Goal: Task Accomplishment & Management: Use online tool/utility

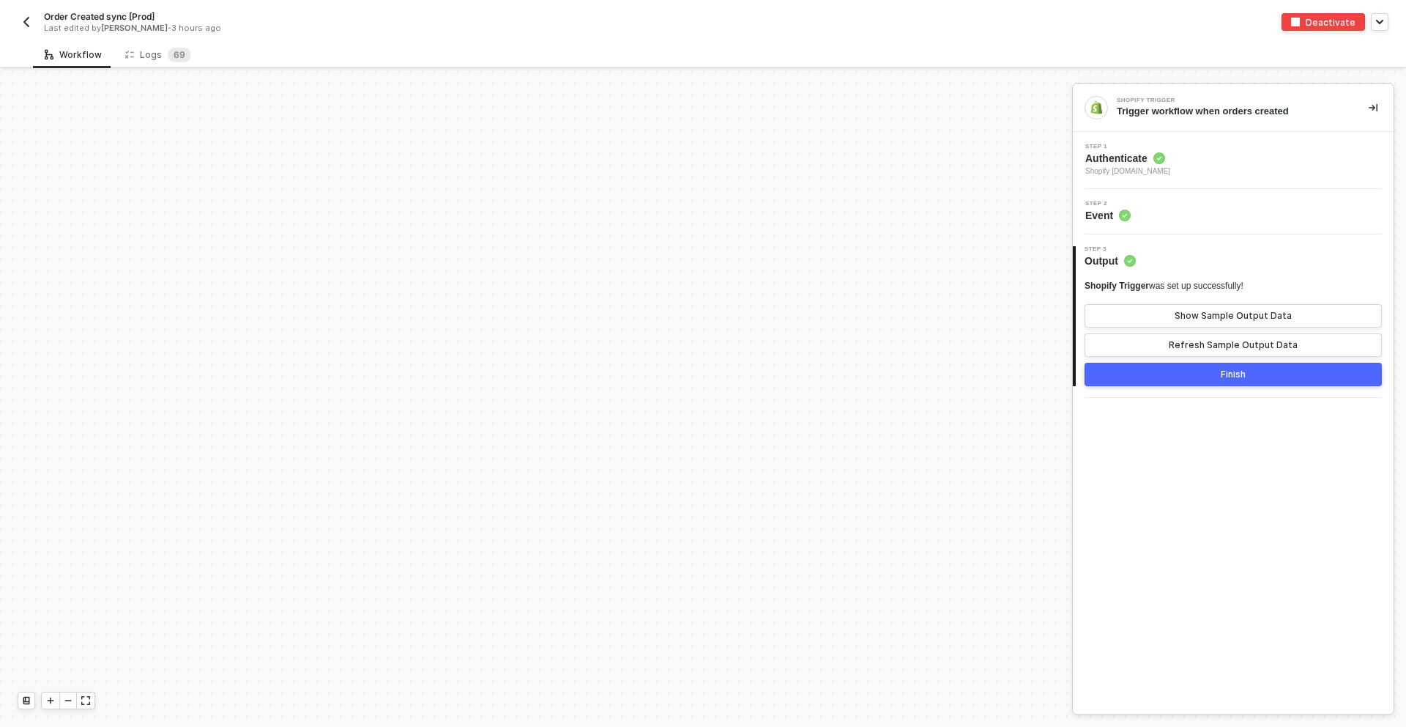
scroll to position [5695, 0]
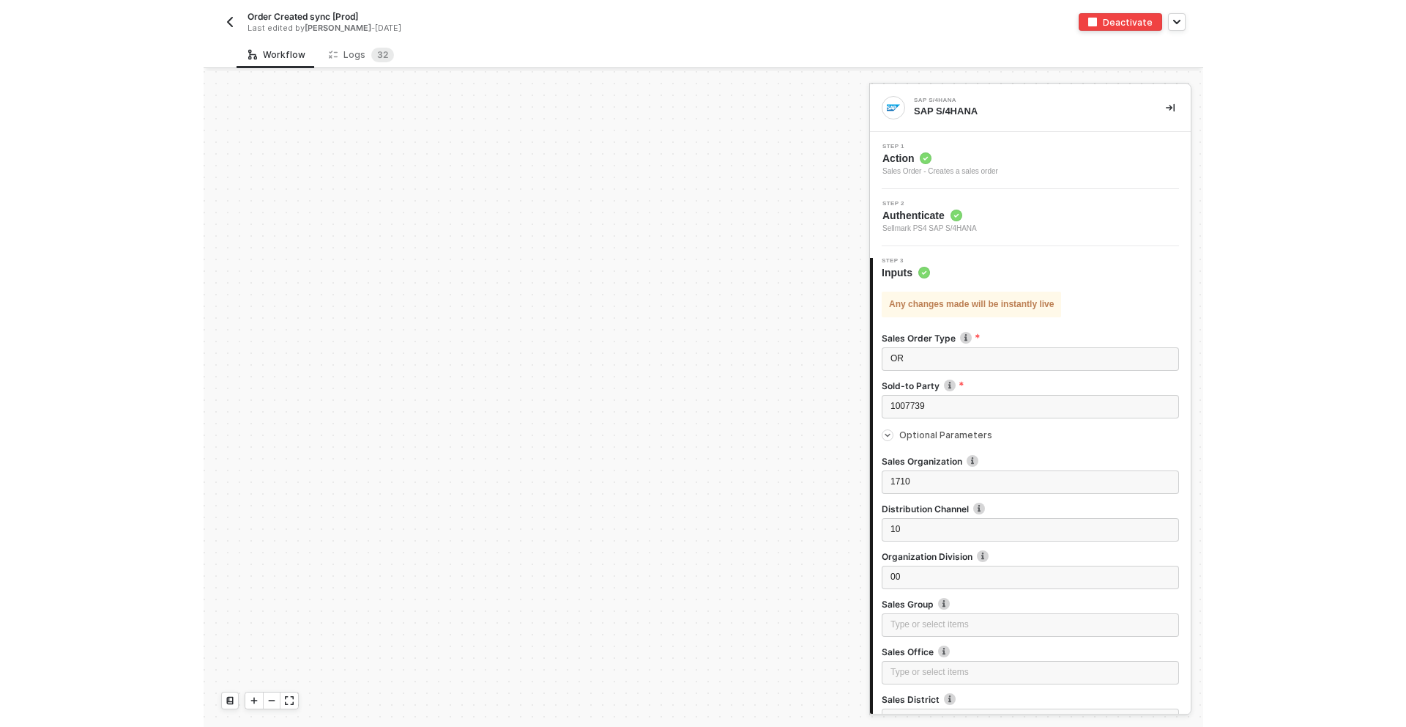
scroll to position [7780, 0]
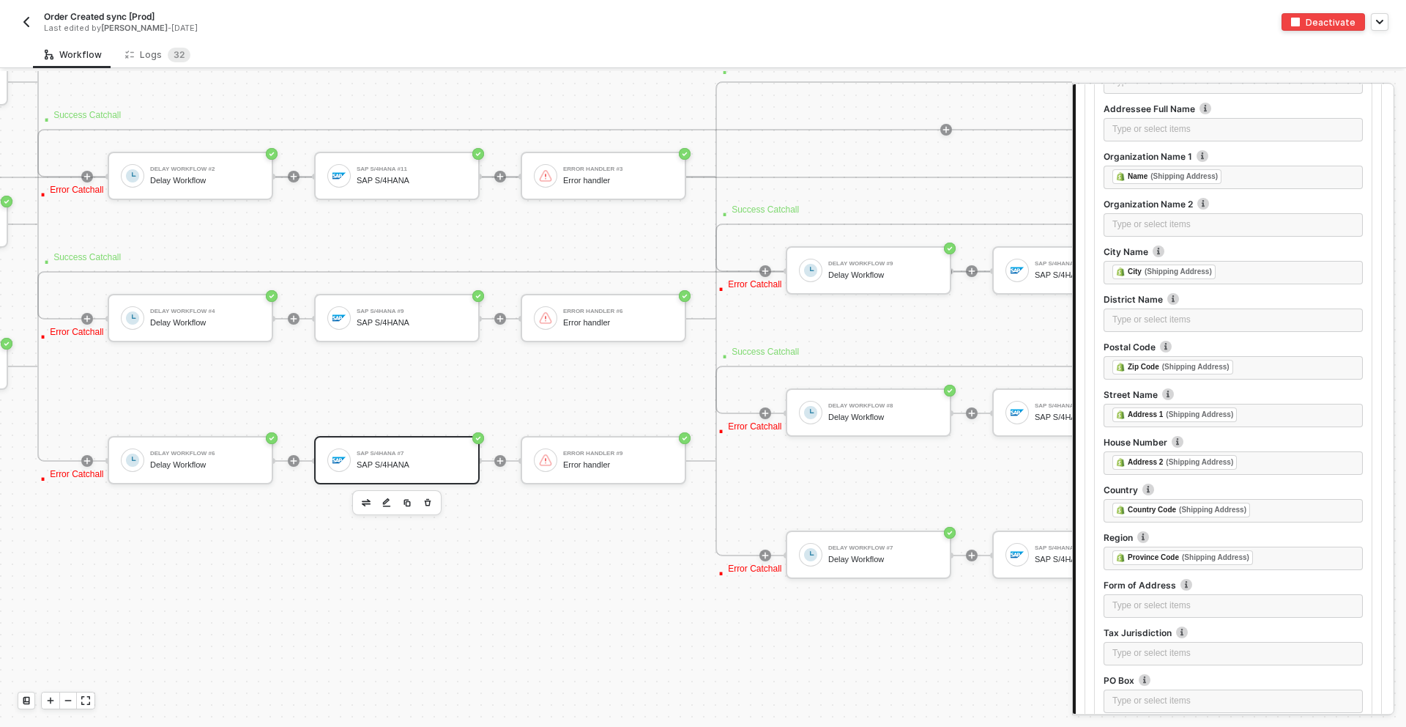
click at [27, 28] on button "button" at bounding box center [27, 22] width 18 height 18
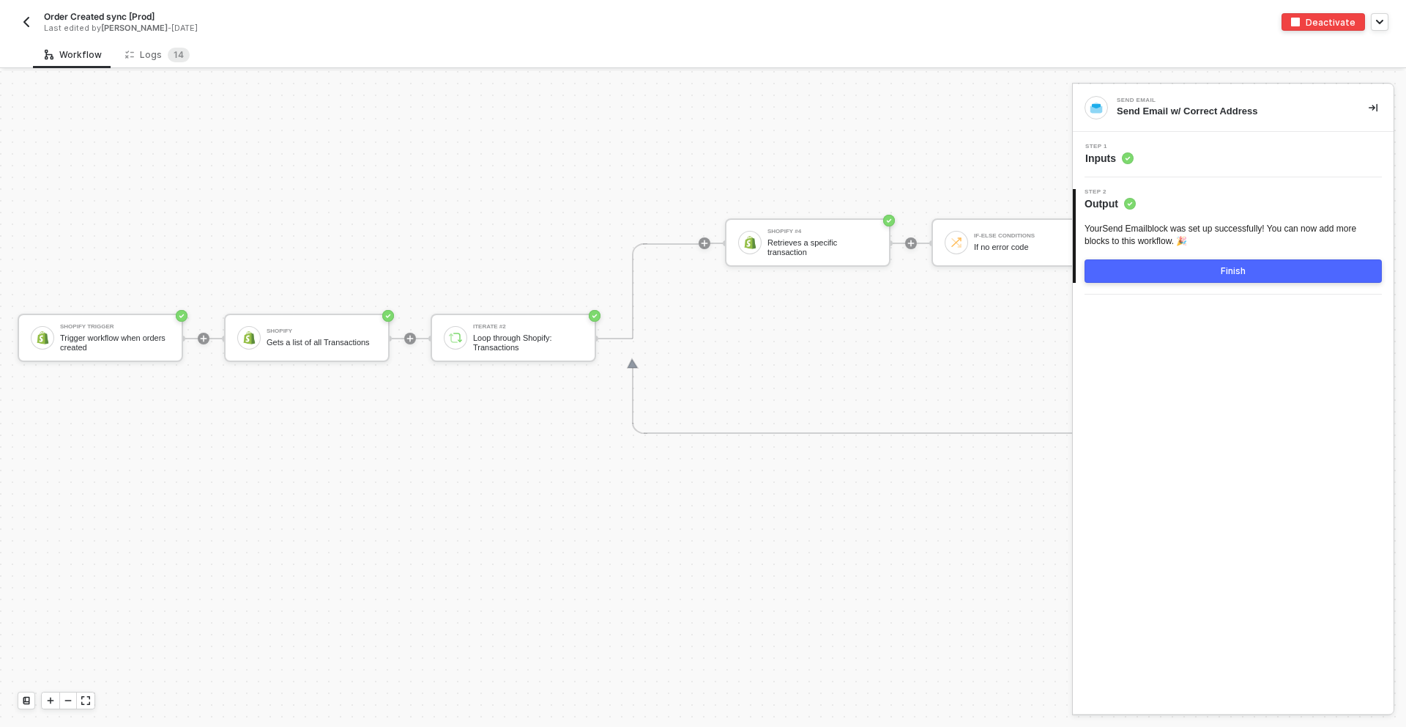
scroll to position [5965, 0]
click at [27, 23] on img "button" at bounding box center [27, 22] width 12 height 12
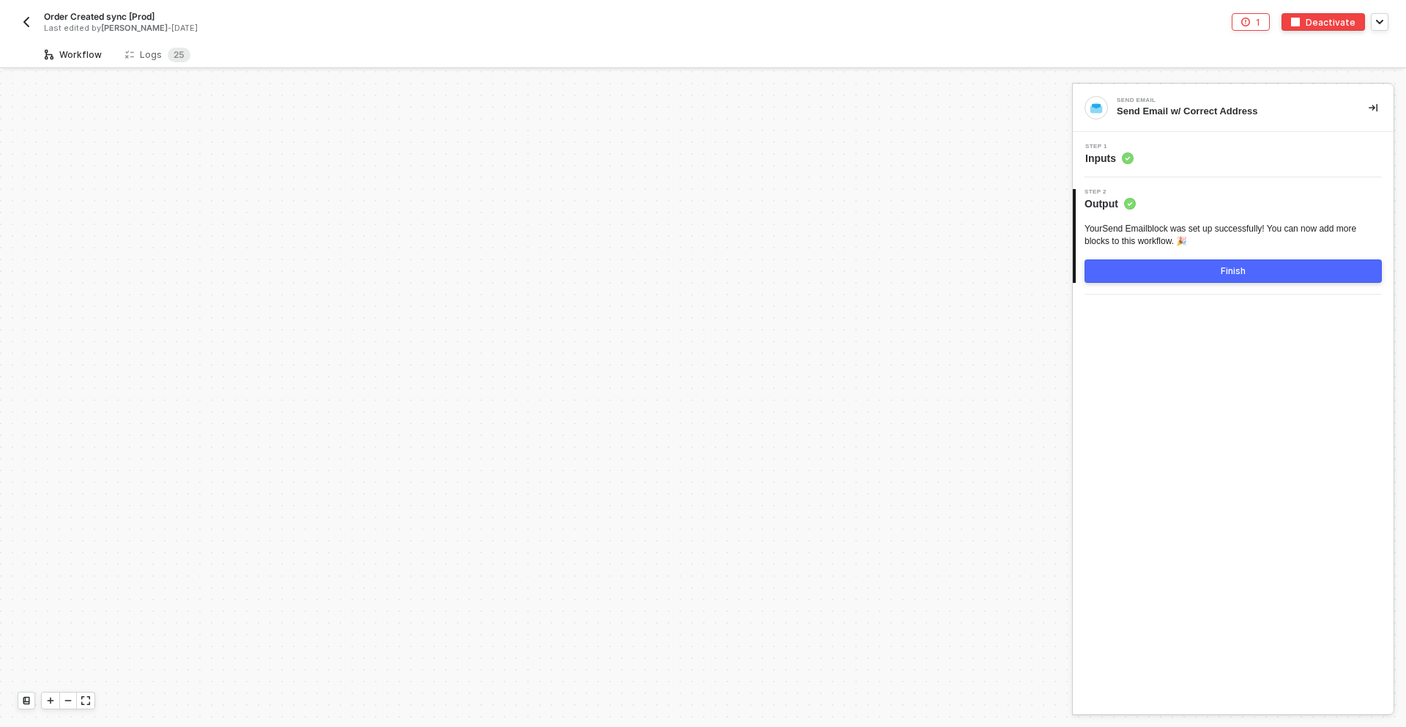
scroll to position [4978, 0]
click at [1260, 21] on div "1" at bounding box center [1258, 22] width 4 height 12
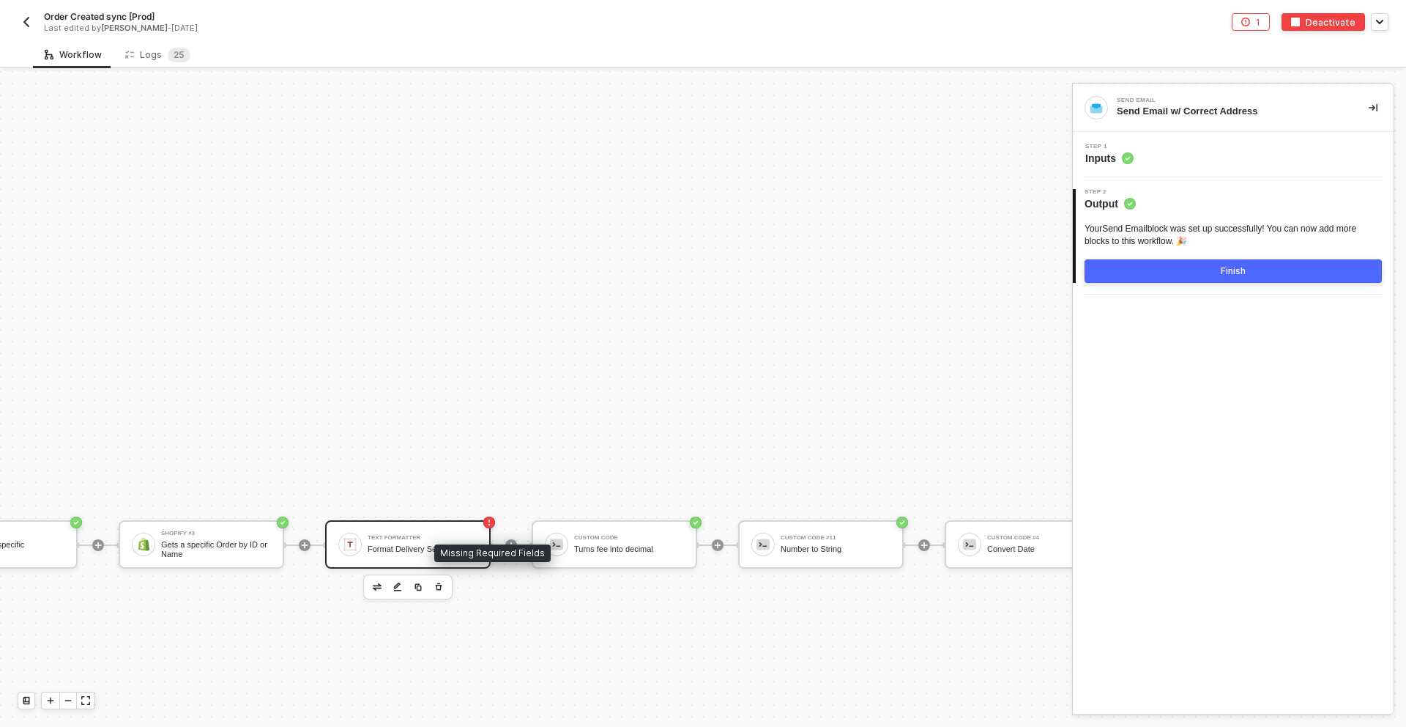
click at [417, 544] on div "Format Delivery Service Field" at bounding box center [423, 549] width 110 height 10
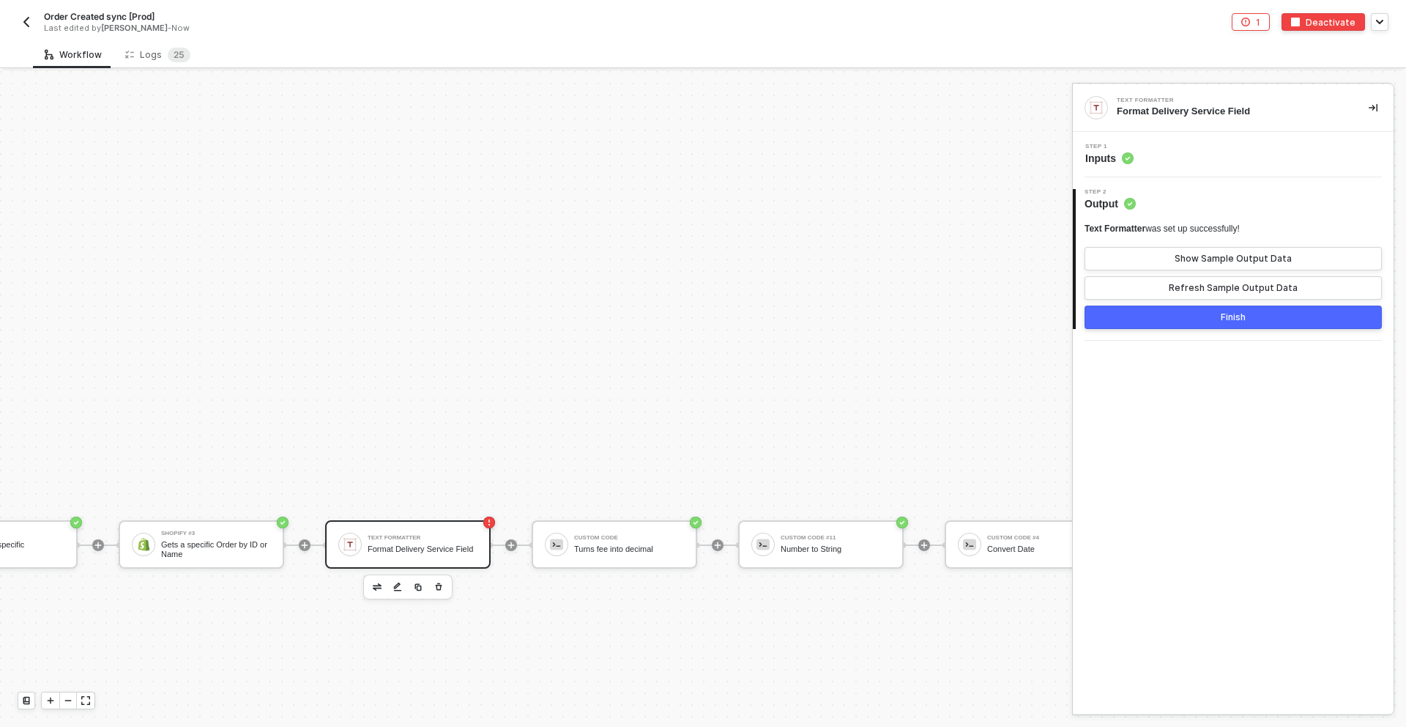
click at [1186, 159] on div "Step 1 Inputs" at bounding box center [1235, 155] width 317 height 22
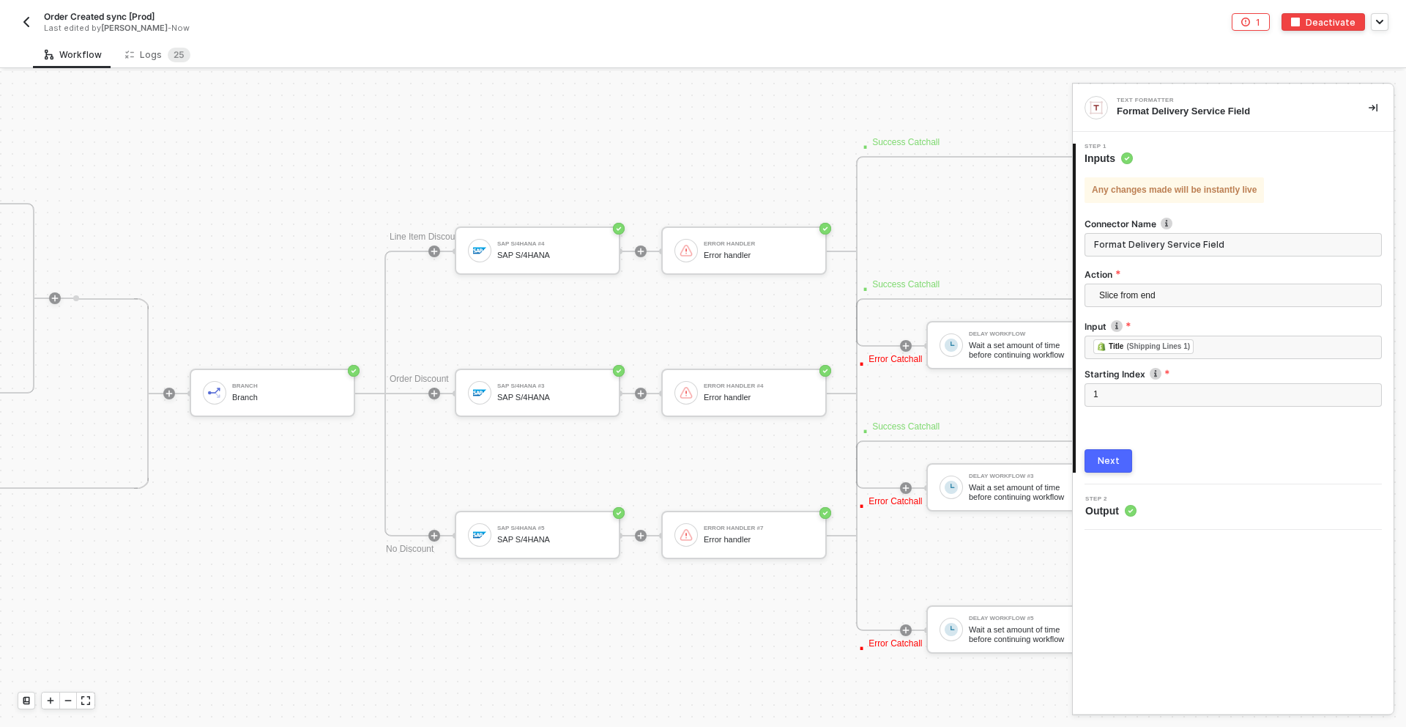
scroll to position [5900, 5133]
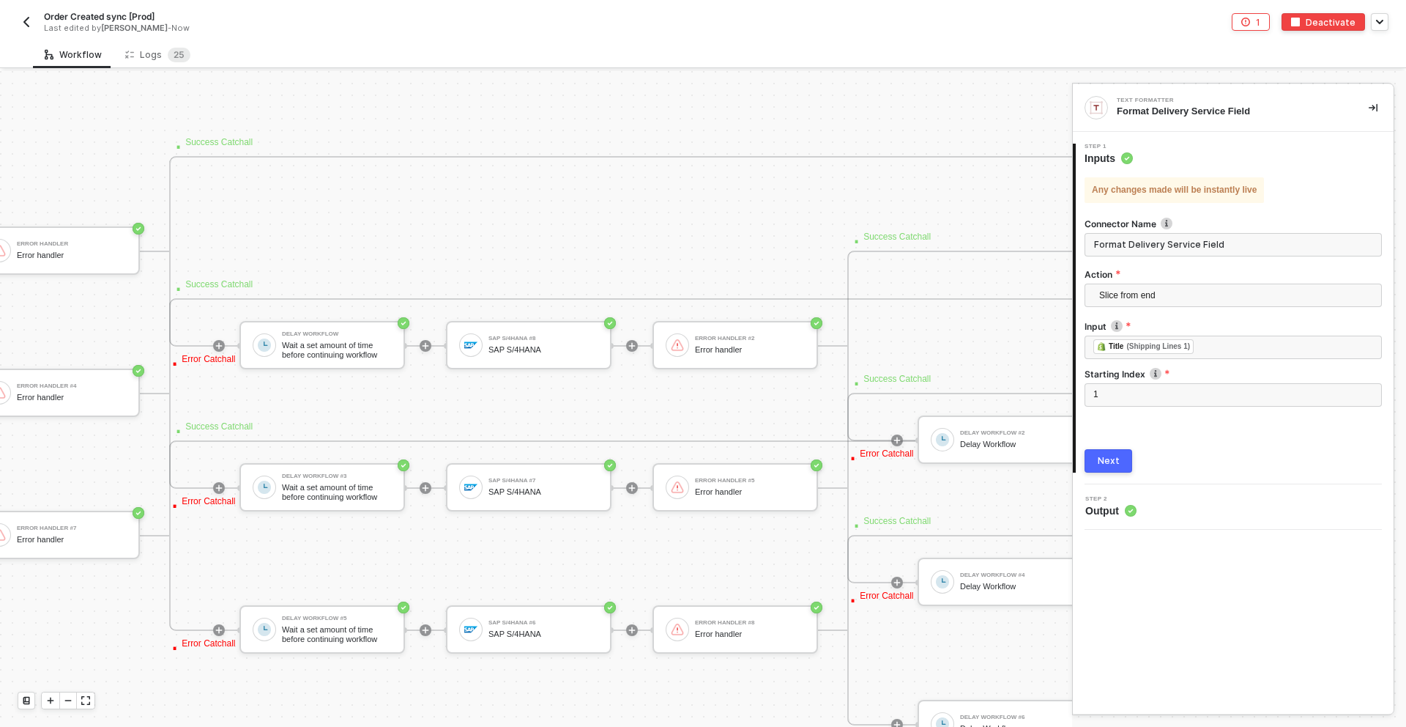
drag, startPoint x: 1247, startPoint y: 34, endPoint x: 1247, endPoint y: 26, distance: 8.8
click at [1247, 34] on div "Order Created sync [Prod] Last edited by Blake Mitchell - Now 1 Deactivate" at bounding box center [703, 20] width 1371 height 41
click at [1247, 23] on icon "icon-error-page" at bounding box center [1245, 22] width 9 height 9
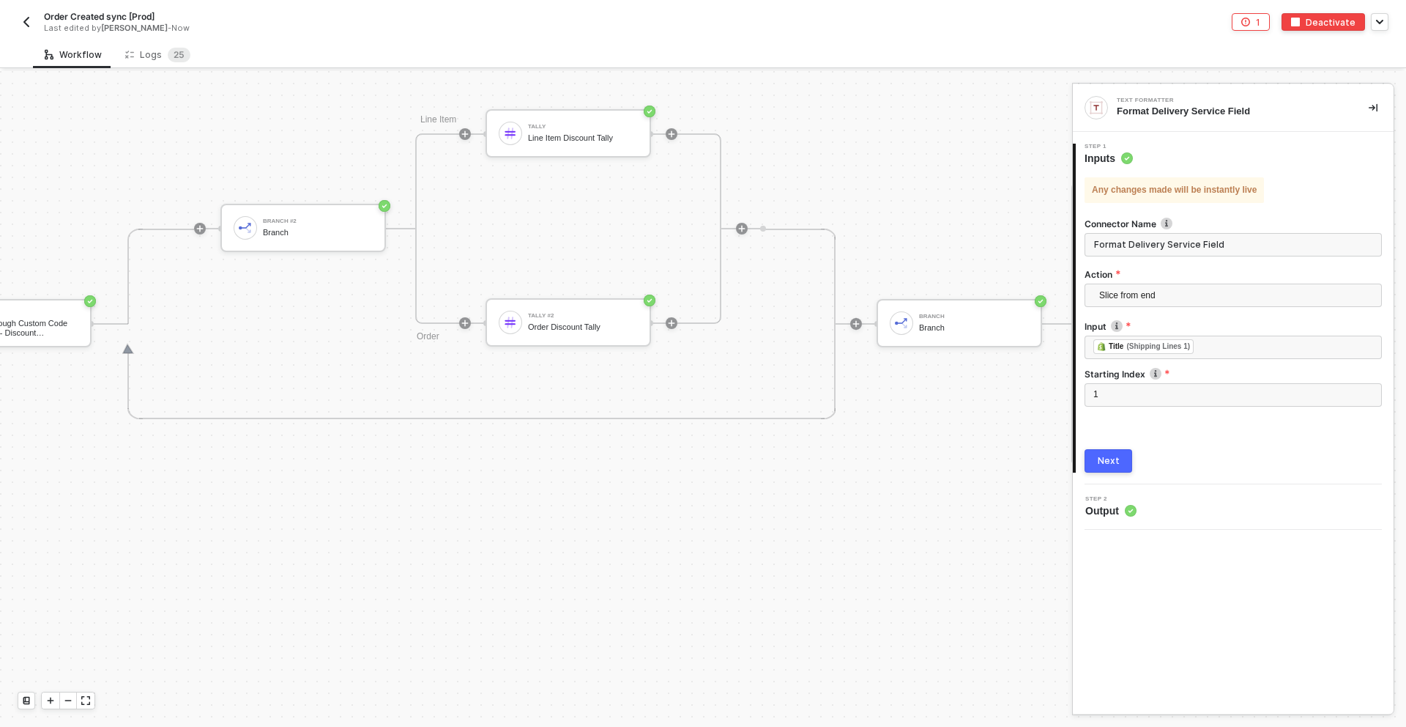
scroll to position [5970, 3589]
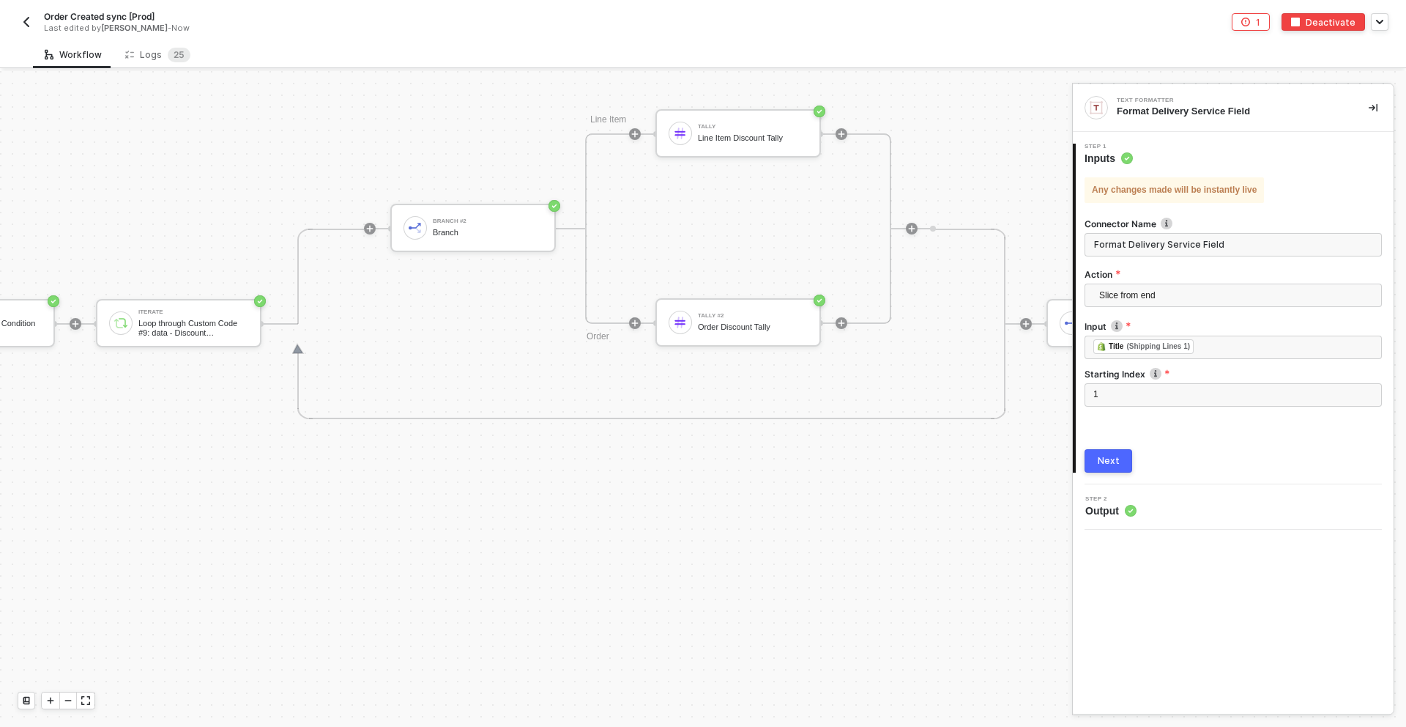
click at [365, 61] on div "Workflow Logs 2 5" at bounding box center [719, 54] width 1373 height 27
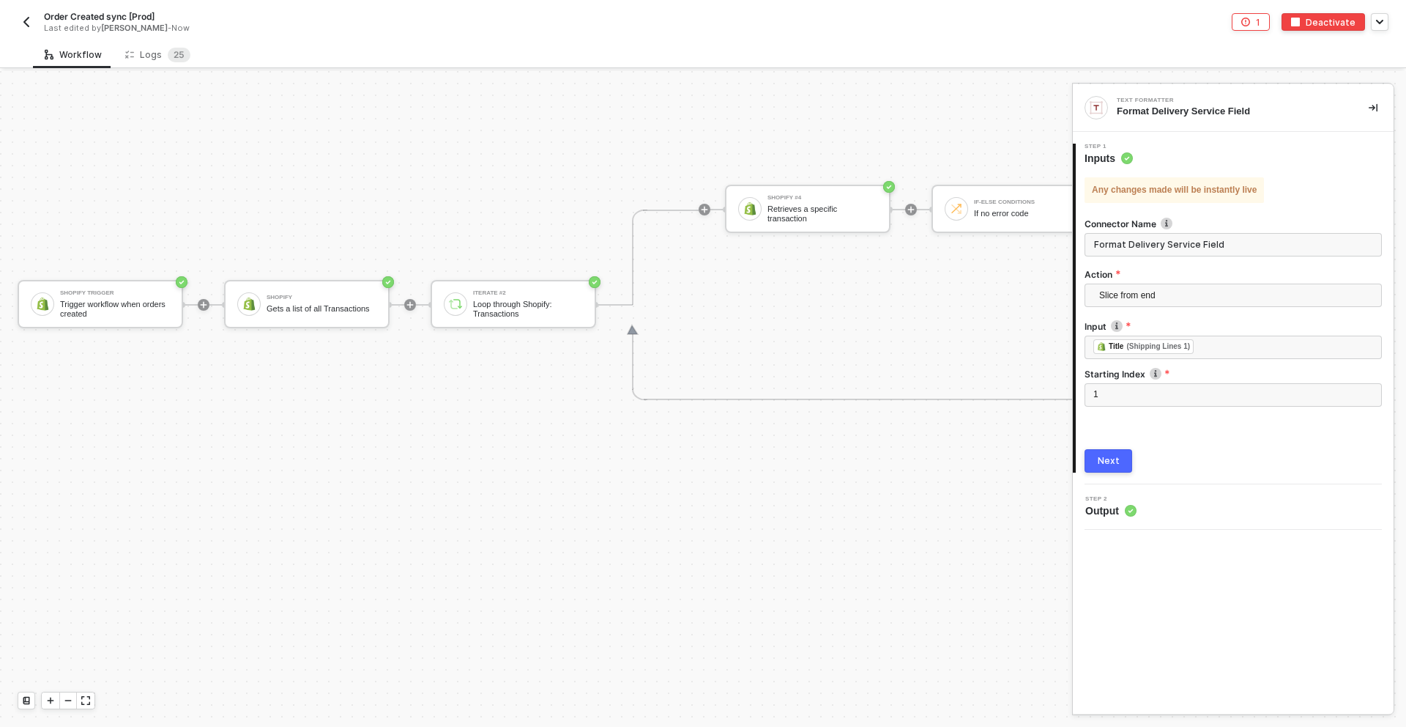
scroll to position [5979, 0]
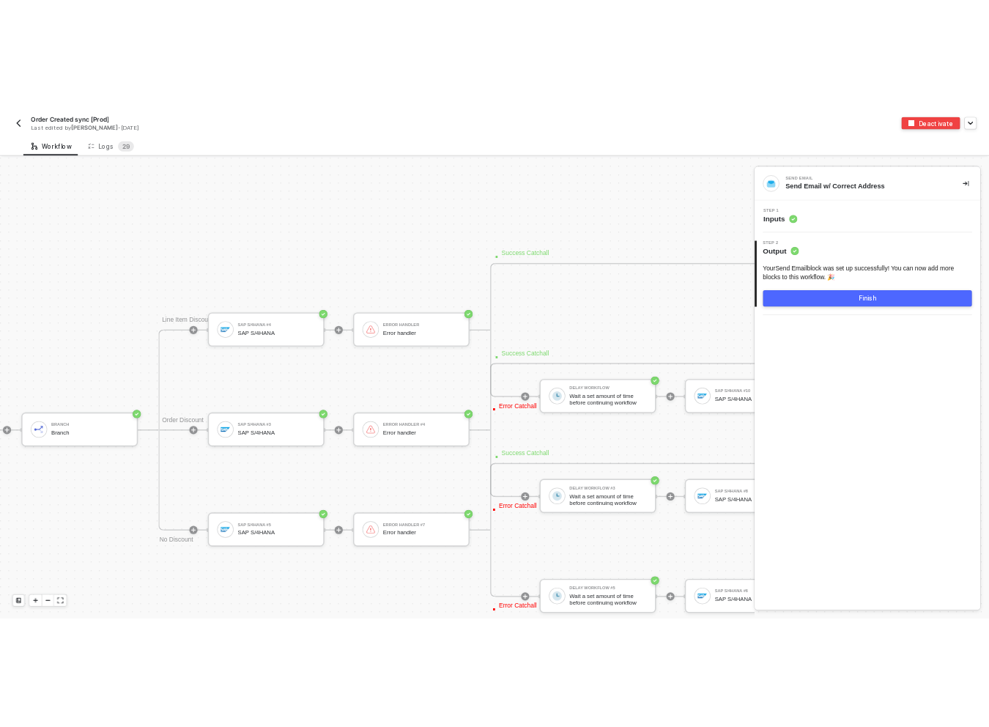
scroll to position [5836, 3742]
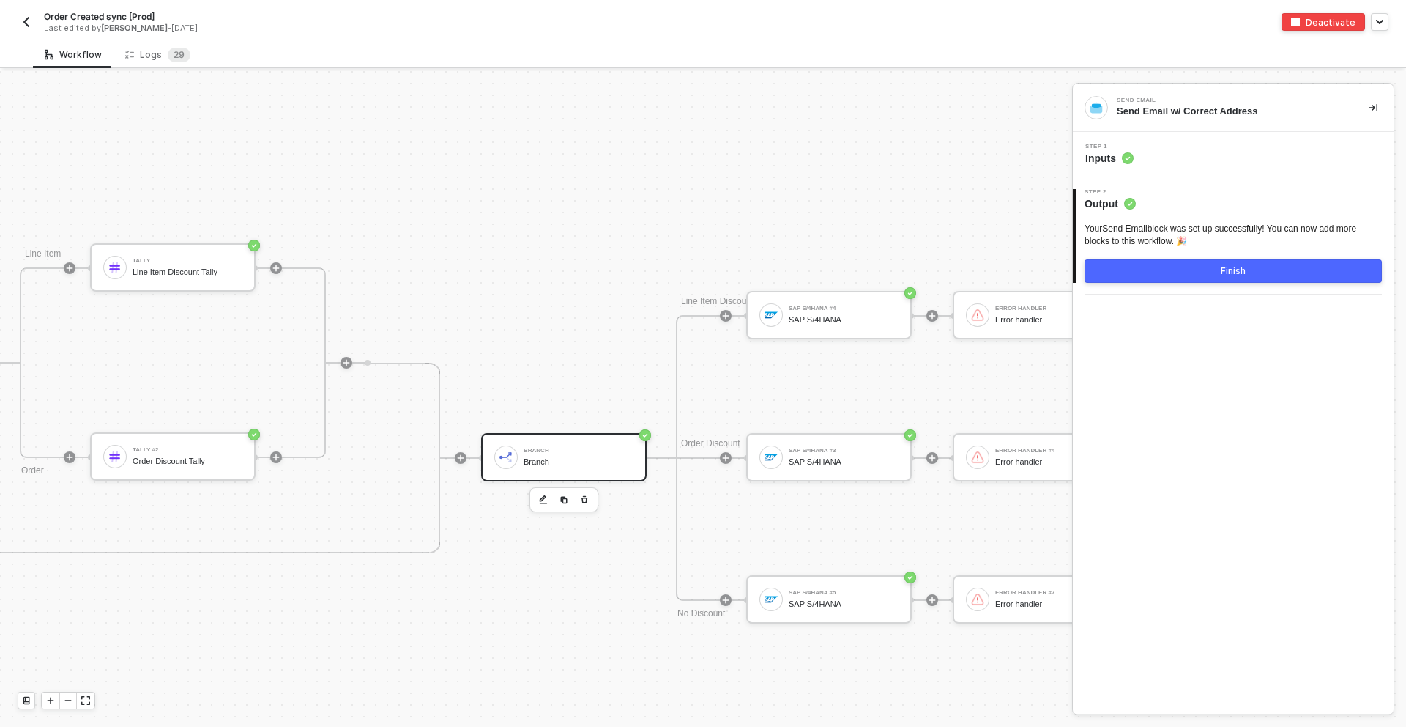
click at [541, 473] on div "Branch Branch" at bounding box center [564, 457] width 166 height 48
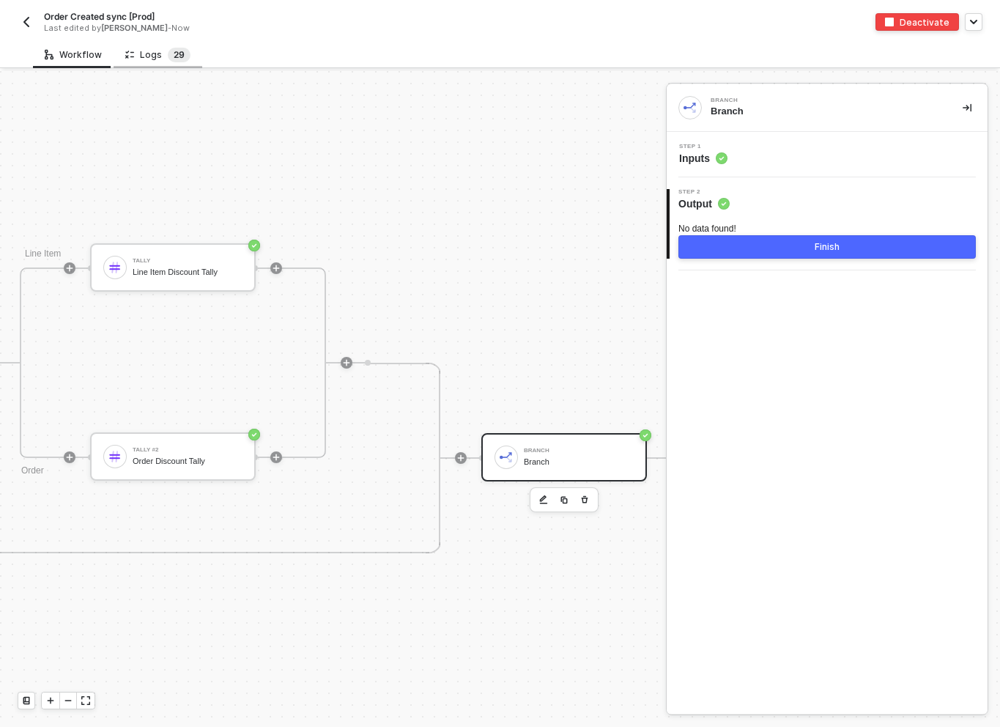
click at [174, 59] on span "2" at bounding box center [176, 54] width 5 height 11
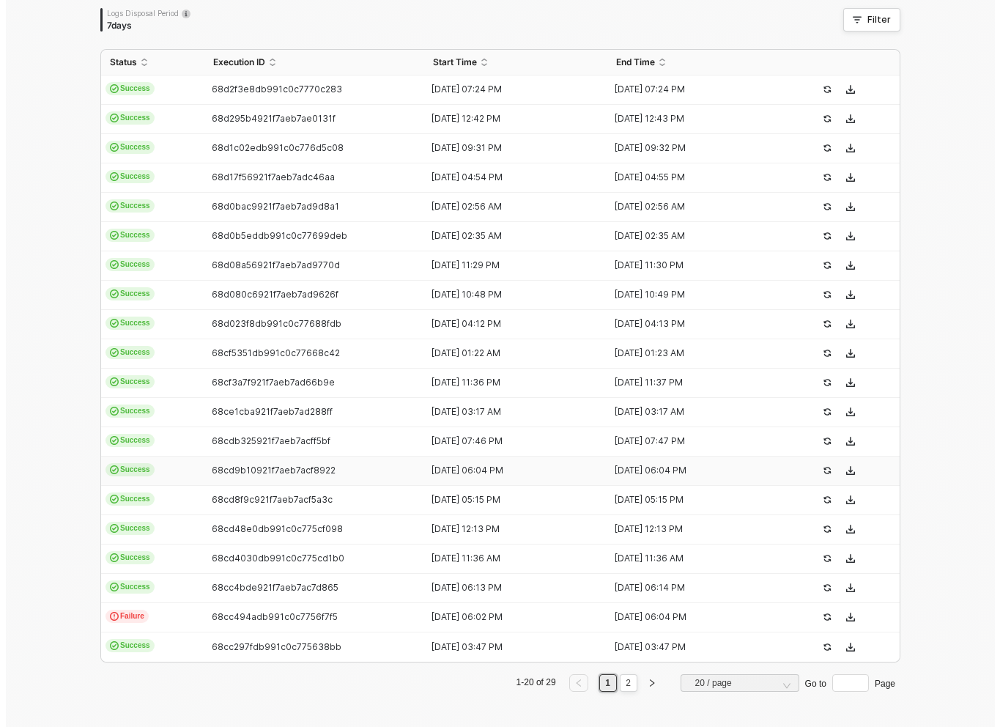
scroll to position [0, 0]
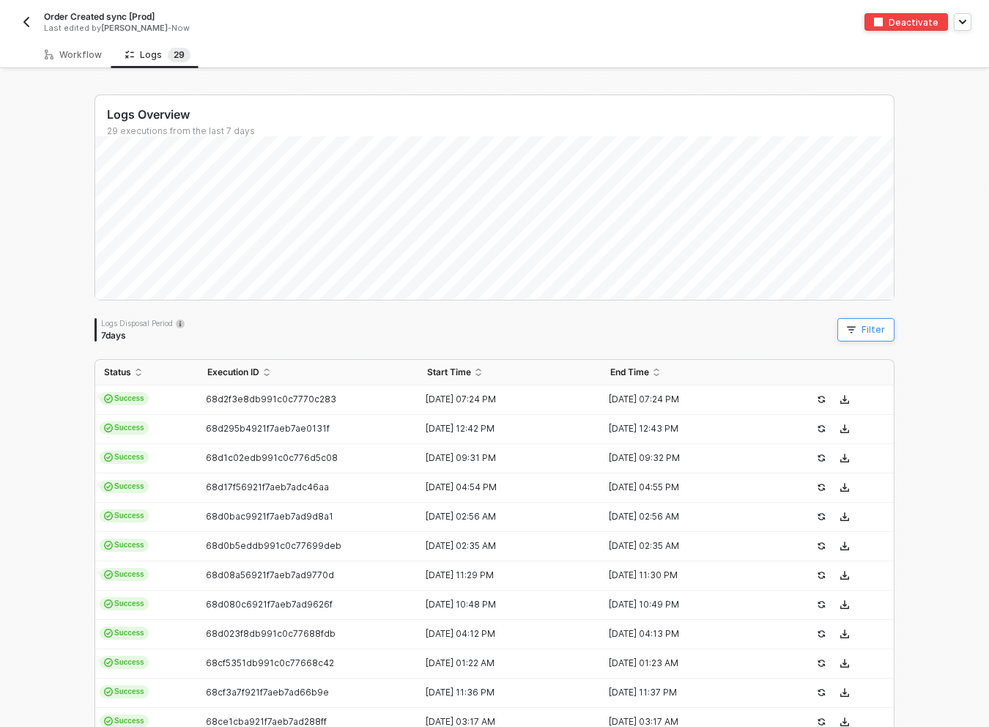
click at [851, 324] on button "Filter" at bounding box center [865, 329] width 57 height 23
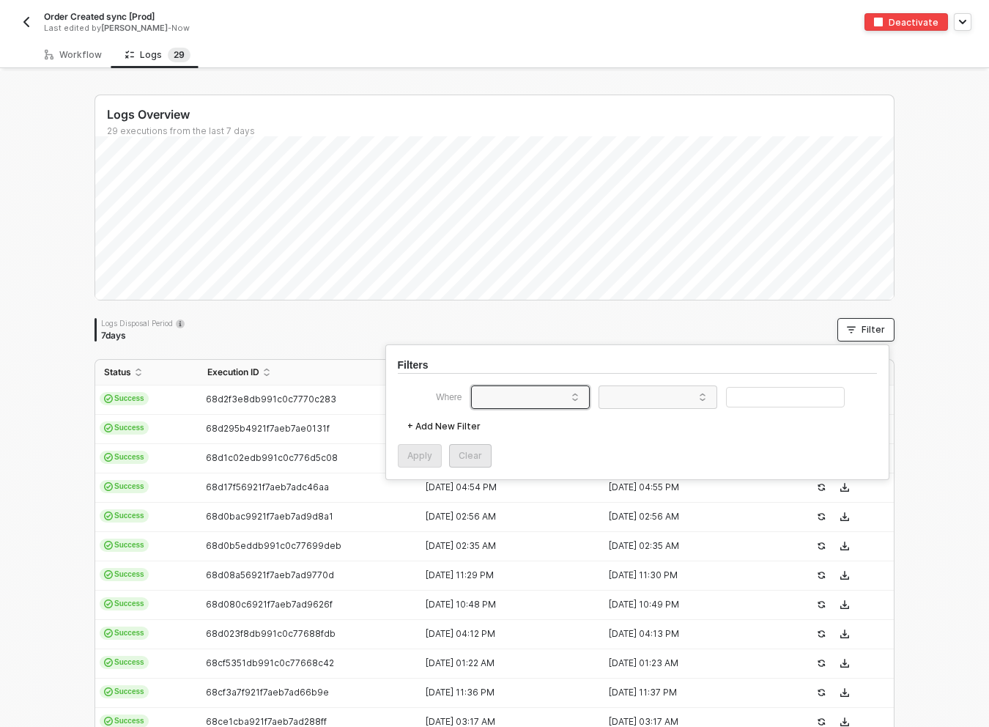
click at [532, 392] on span at bounding box center [533, 397] width 111 height 22
click at [531, 447] on div "Execution ID" at bounding box center [513, 447] width 67 height 12
click at [667, 395] on span at bounding box center [660, 397] width 111 height 22
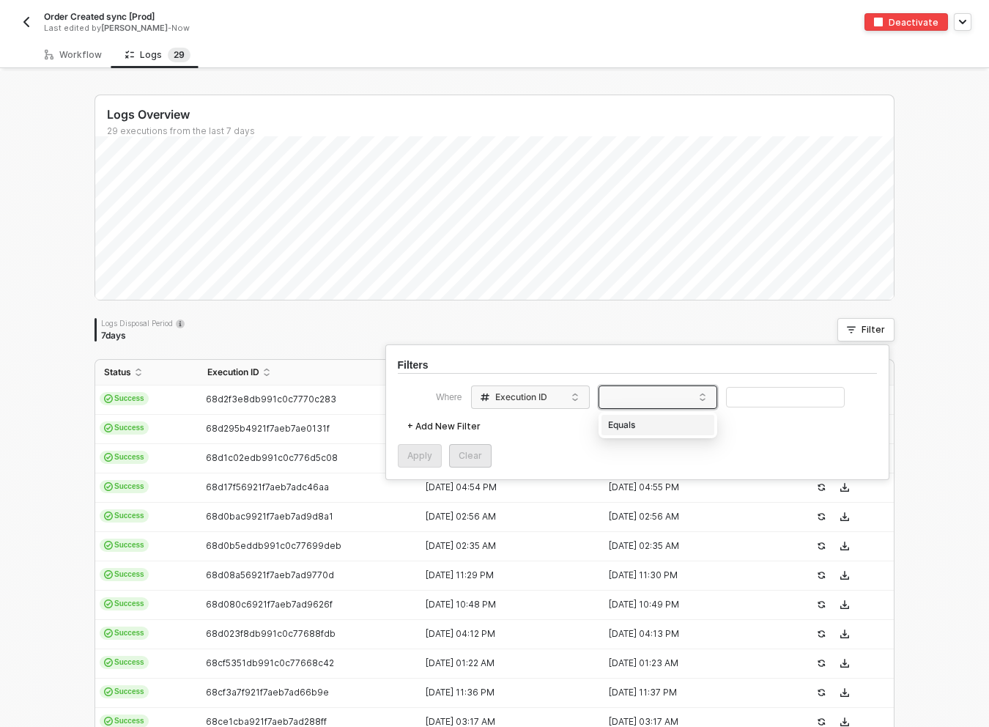
click at [669, 420] on div "Equals" at bounding box center [657, 424] width 105 height 23
click at [798, 398] on input "text" at bounding box center [785, 397] width 119 height 21
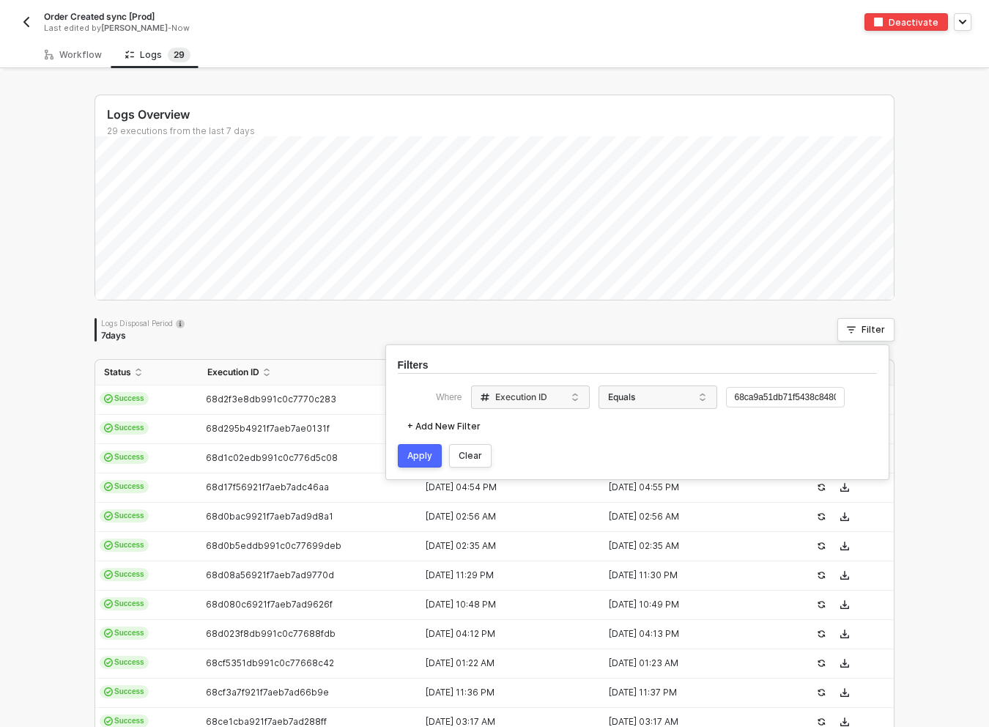
click at [415, 456] on div "Apply" at bounding box center [419, 456] width 25 height 12
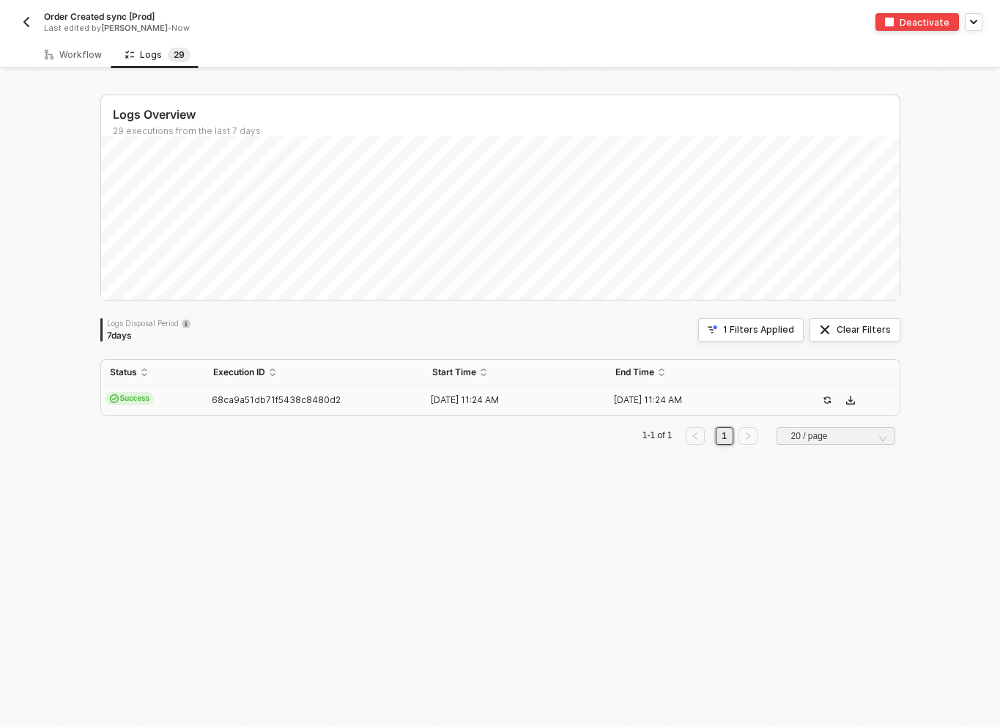
click at [166, 403] on td "Success" at bounding box center [152, 399] width 103 height 29
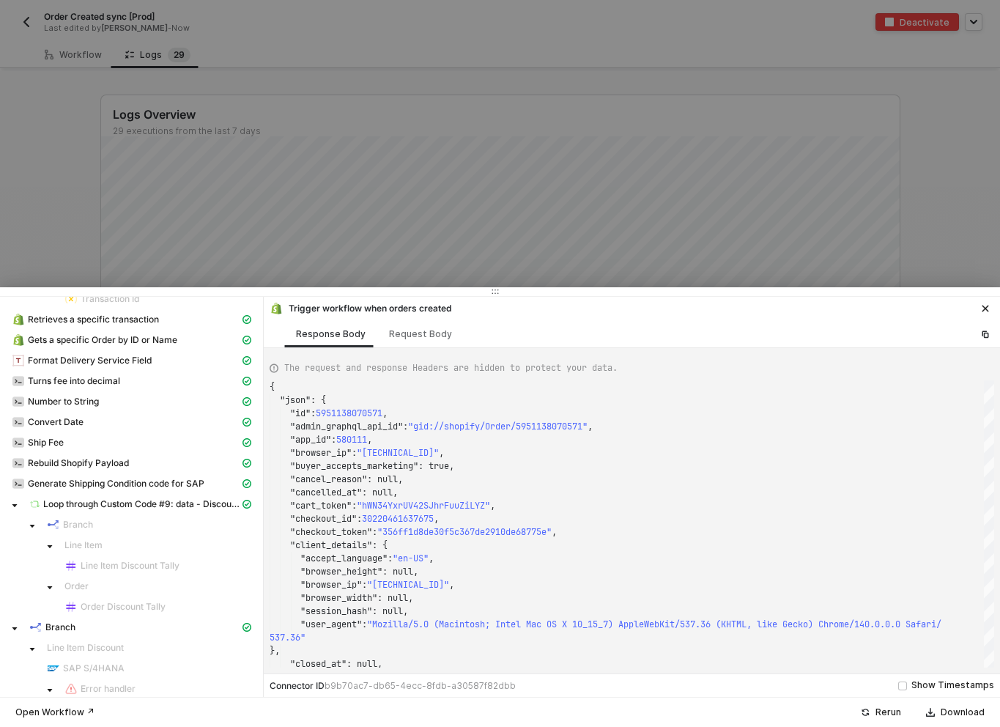
scroll to position [161, 0]
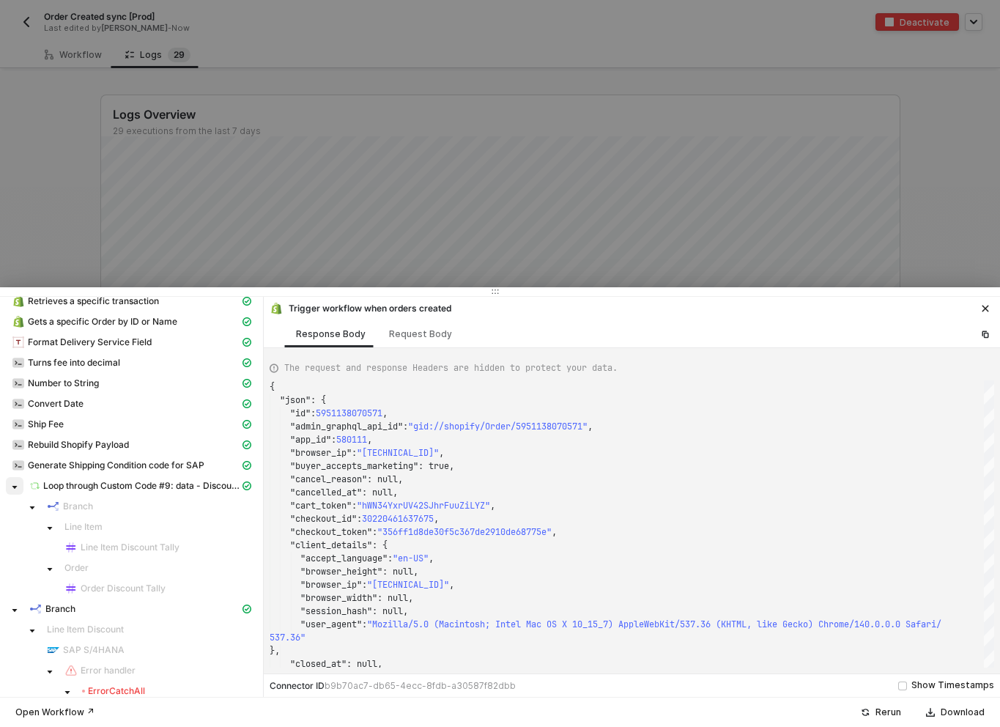
click at [12, 488] on icon "caret-down" at bounding box center [14, 486] width 7 height 7
click at [12, 514] on span at bounding box center [15, 506] width 18 height 18
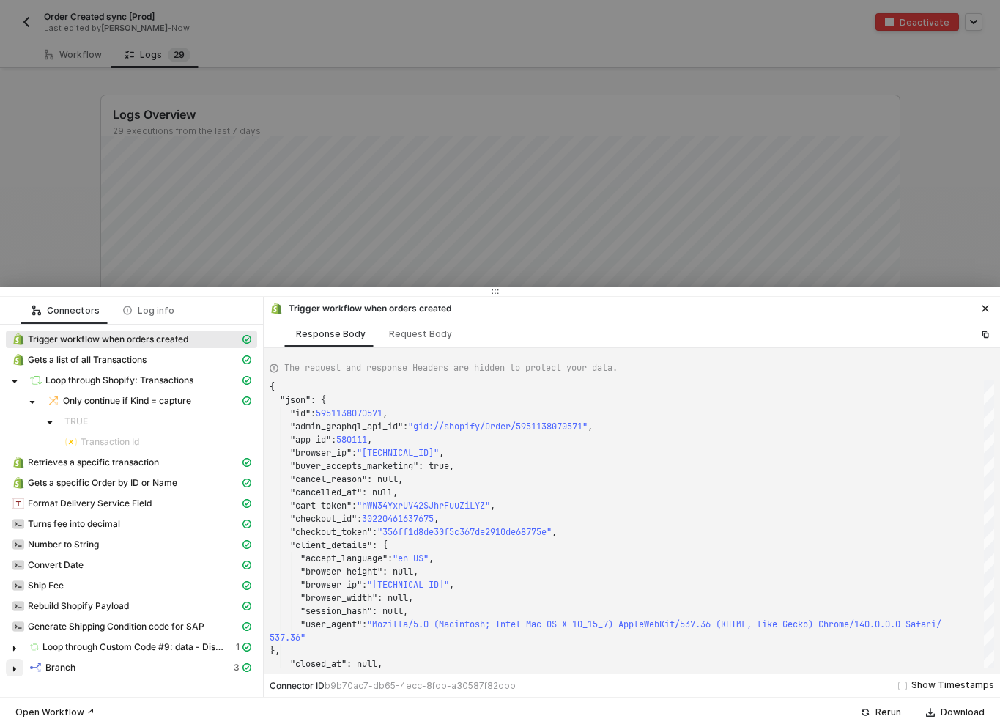
scroll to position [0, 0]
click at [18, 665] on span at bounding box center [15, 667] width 18 height 18
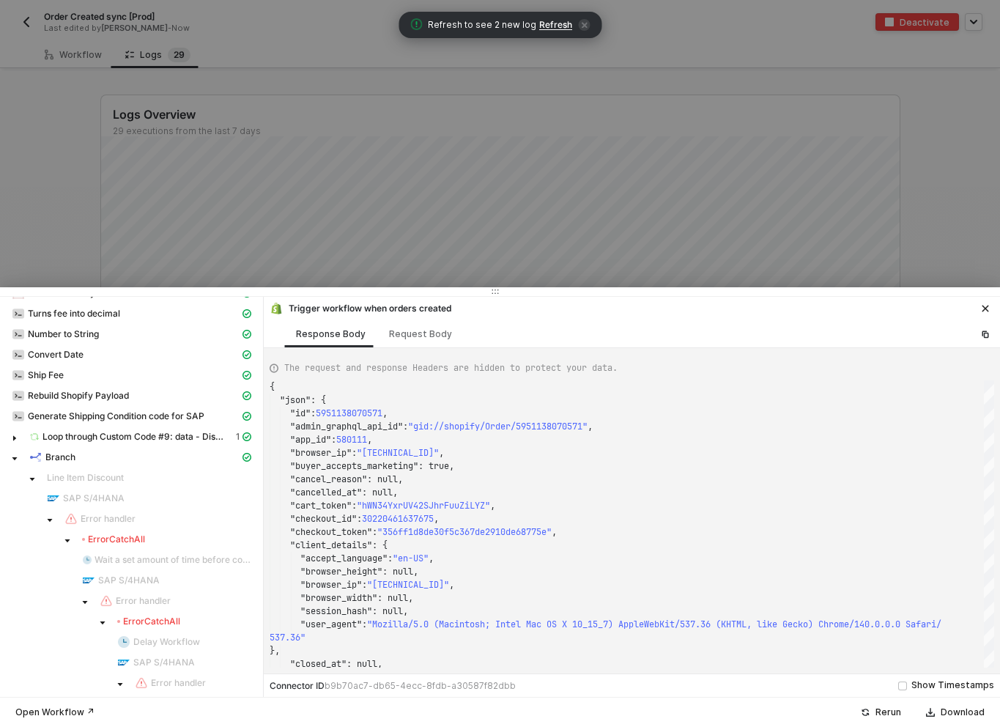
scroll to position [132, 0]
click at [48, 218] on div at bounding box center [500, 363] width 1000 height 727
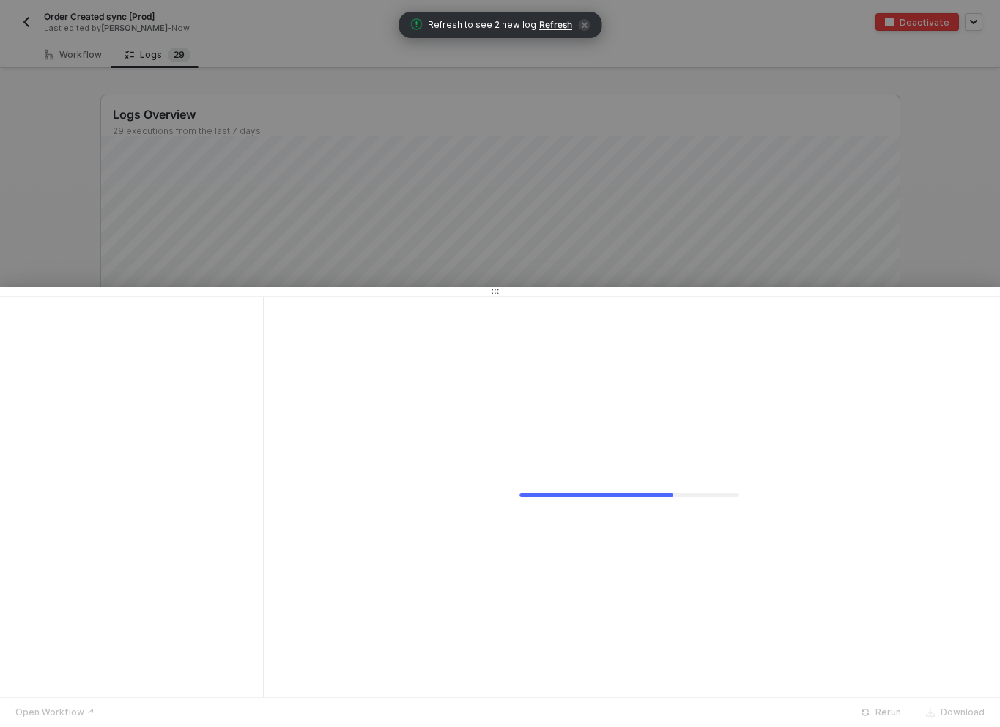
scroll to position [0, 0]
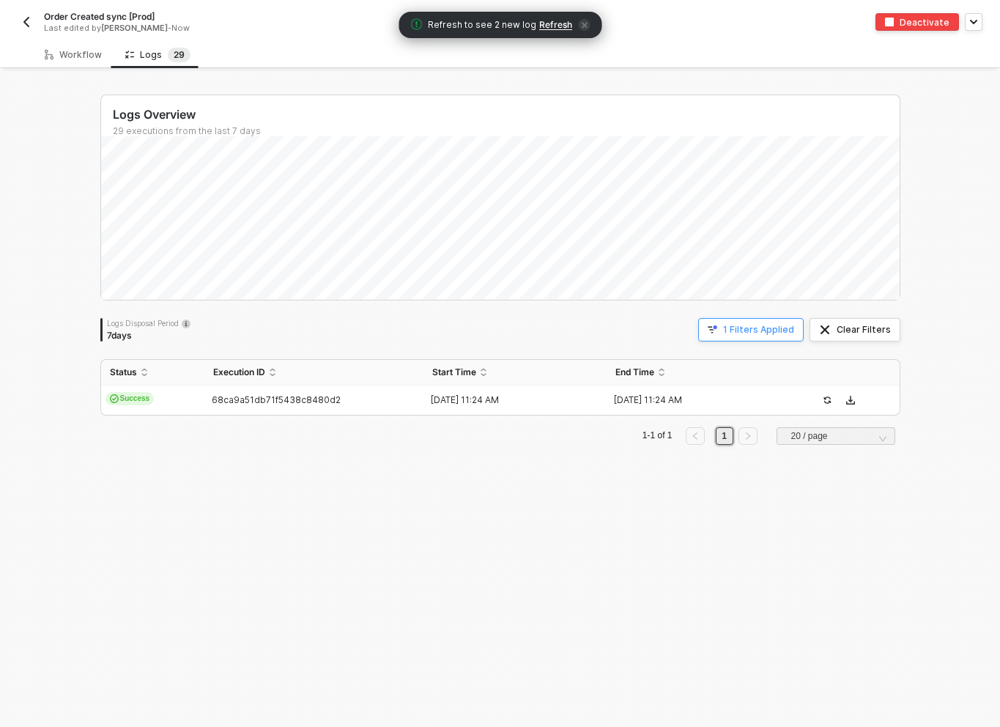
click at [730, 336] on button "1 Filters Applied" at bounding box center [750, 329] width 105 height 23
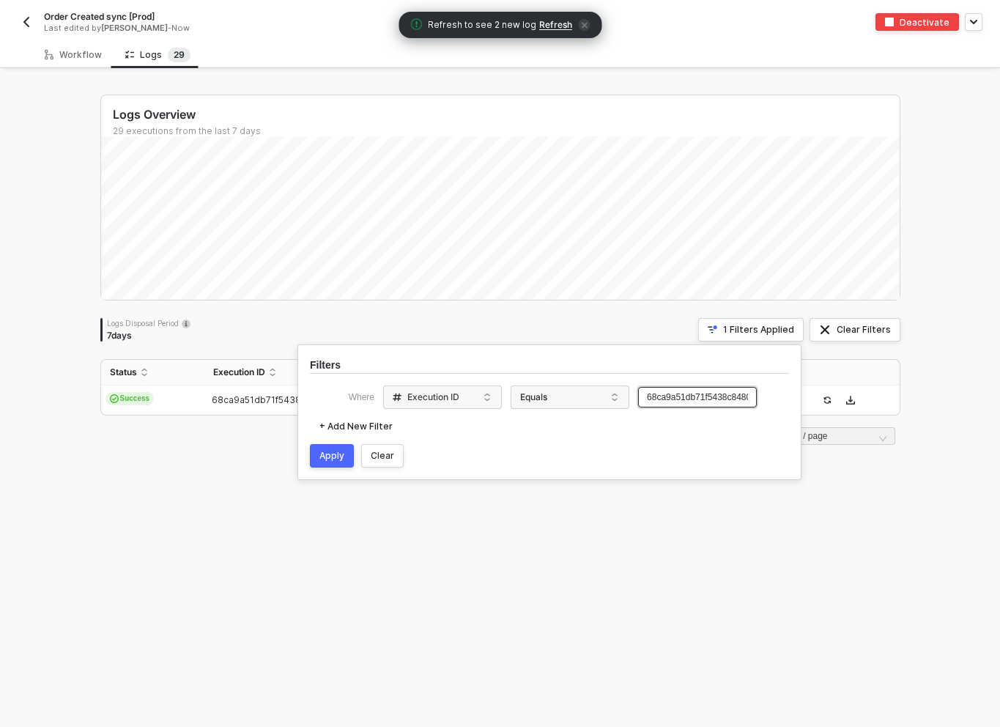
click at [673, 397] on input "68ca9a51db71f5438c8480d2" at bounding box center [697, 397] width 119 height 21
click at [344, 449] on button "Apply" at bounding box center [332, 455] width 44 height 23
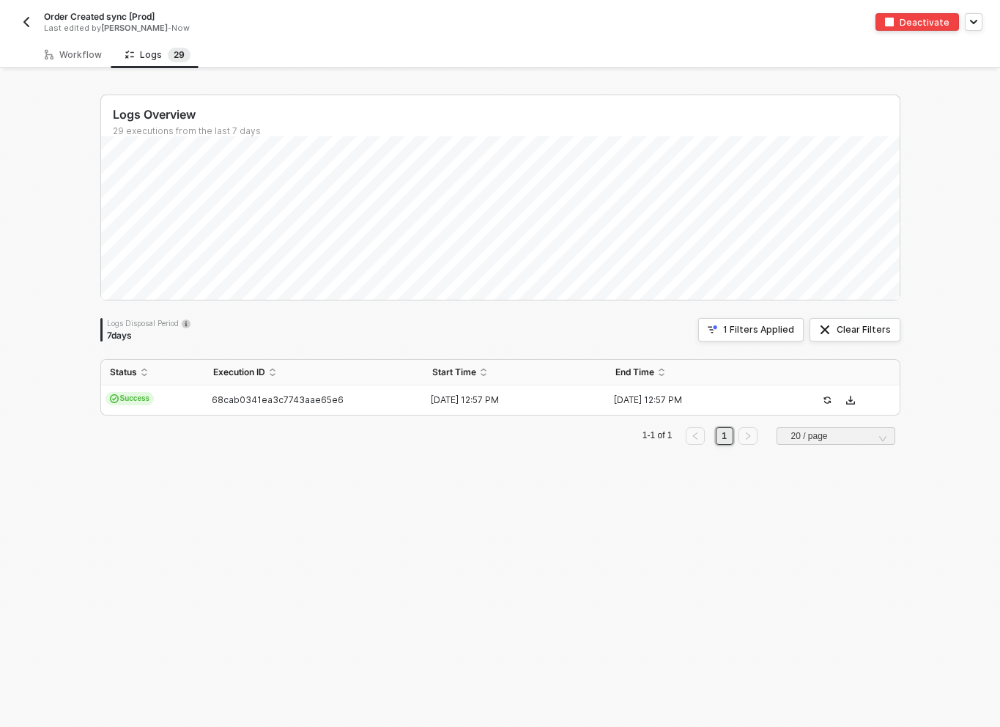
click at [658, 473] on div "Logs Overview 29 executions from the last 7 days Wed 24 Success 0 Failure 0 Log…" at bounding box center [500, 398] width 835 height 655
click at [428, 543] on div "Logs Overview 29 executions from the last 7 days Wed 24 Success 0 Failure 0 Log…" at bounding box center [500, 398] width 835 height 655
click at [271, 464] on div "Logs Overview 29 executions from the last 7 days Wed 24 Success 0 Failure 0 Log…" at bounding box center [500, 398] width 835 height 655
click at [226, 402] on span "68cab0341ea3c7743aae65e6" at bounding box center [278, 399] width 132 height 11
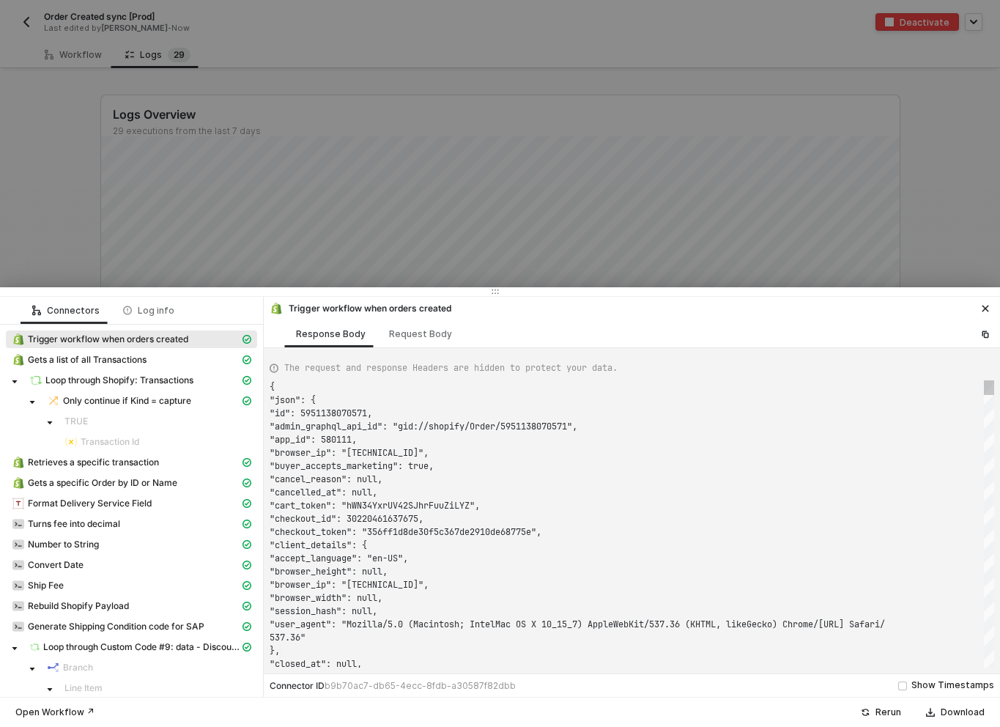
scroll to position [132, 0]
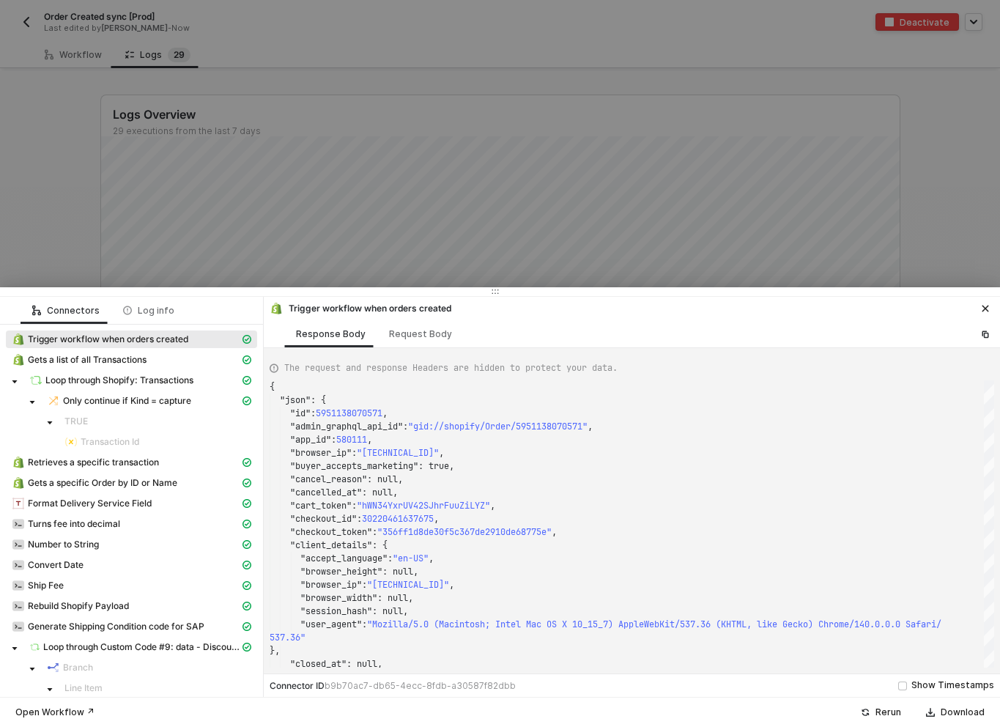
type textarea "{ "json": { "id": 5951207440427, "admin_graphql_api_id": "gid://shopify/Order/5…"
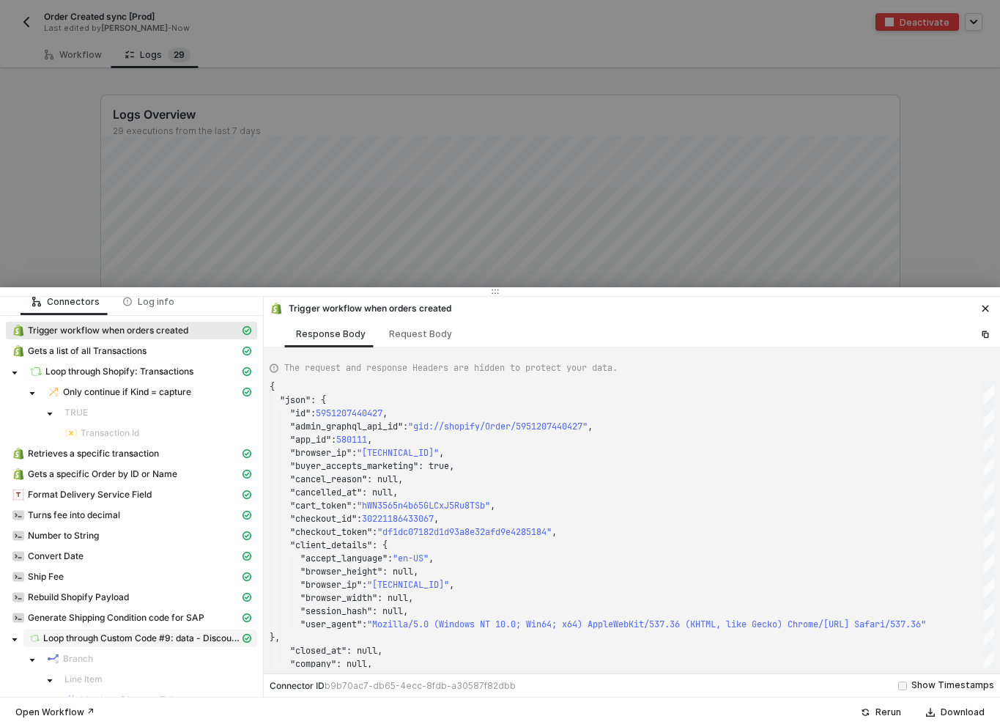
click at [108, 634] on span "Loop through Custom Code #9: data - Discount Applications" at bounding box center [141, 638] width 197 height 12
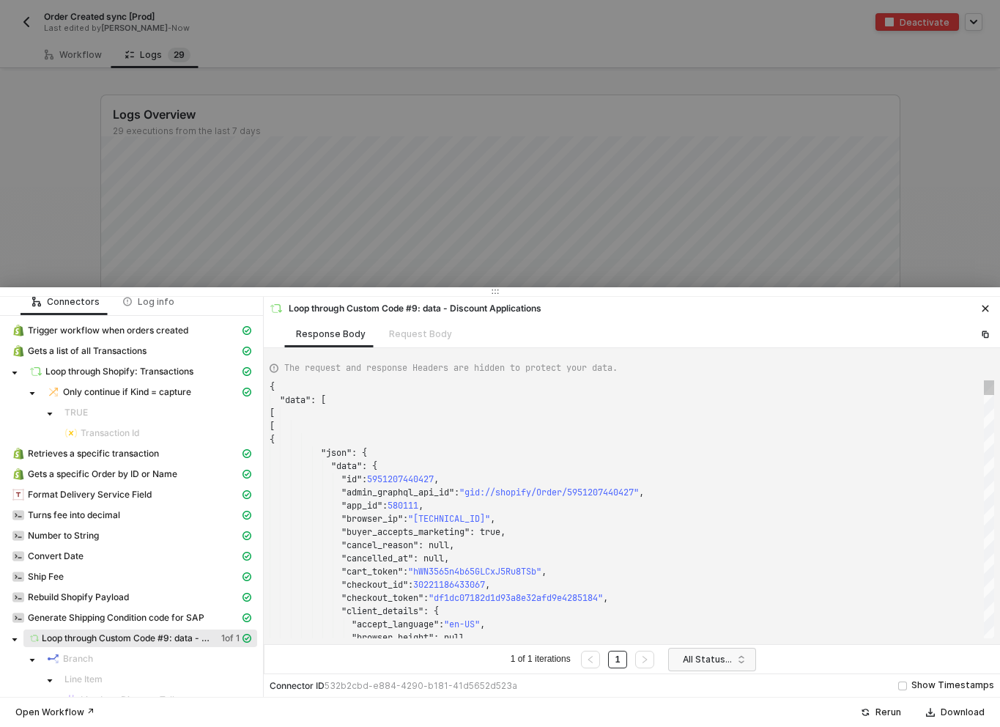
scroll to position [132, 0]
click at [51, 212] on div at bounding box center [500, 363] width 1000 height 727
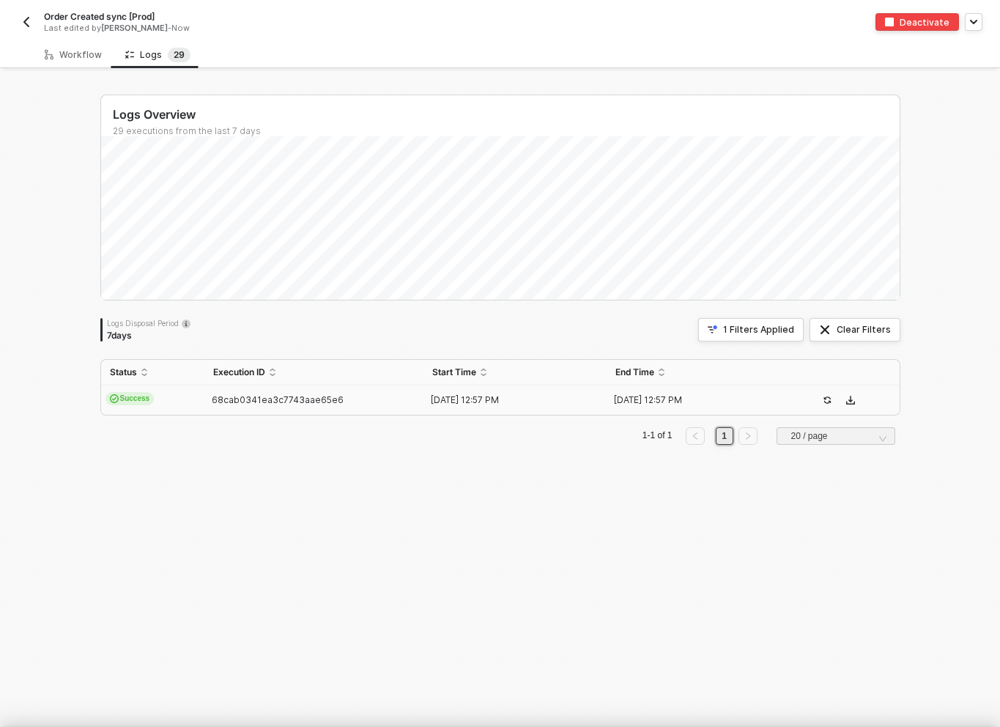
scroll to position [0, 0]
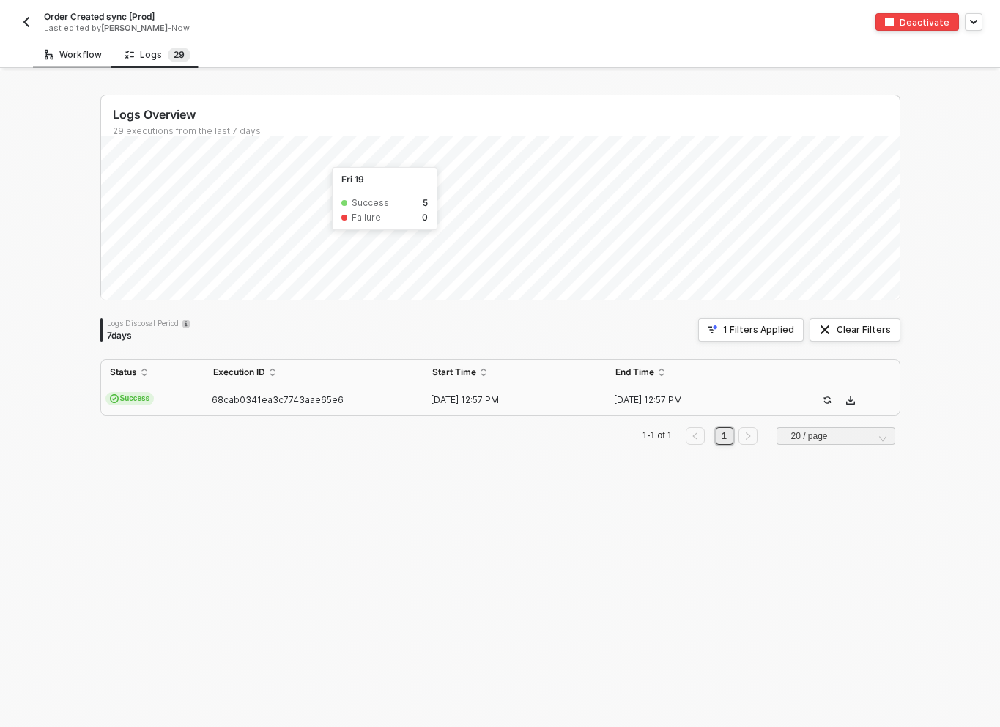
click at [82, 56] on div "Workflow" at bounding box center [73, 55] width 57 height 12
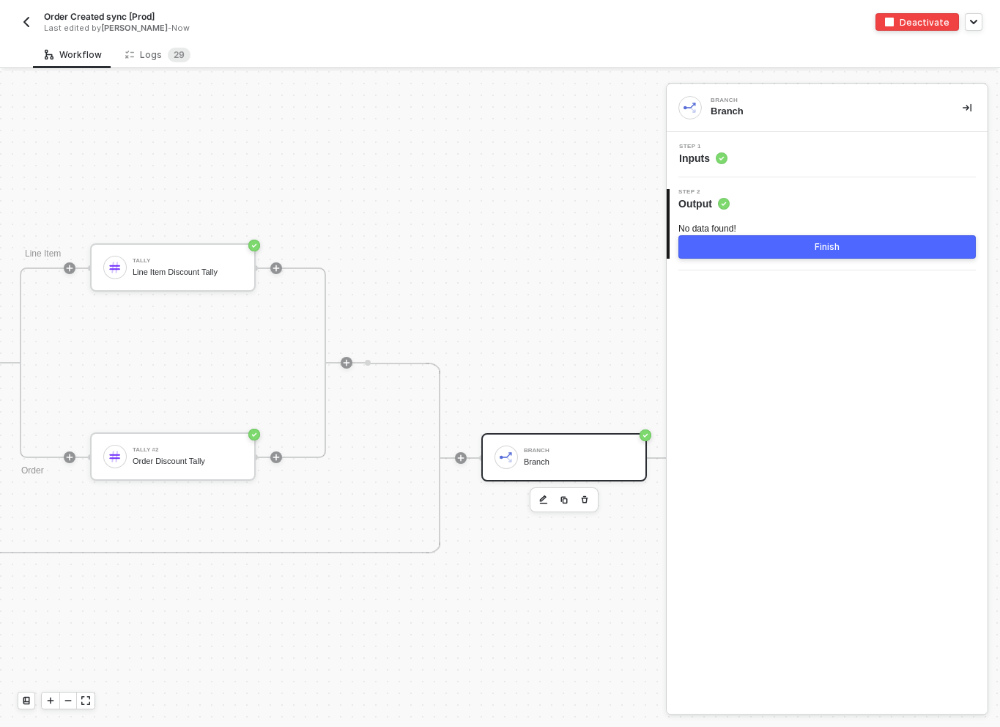
click at [25, 26] on img "button" at bounding box center [27, 22] width 12 height 12
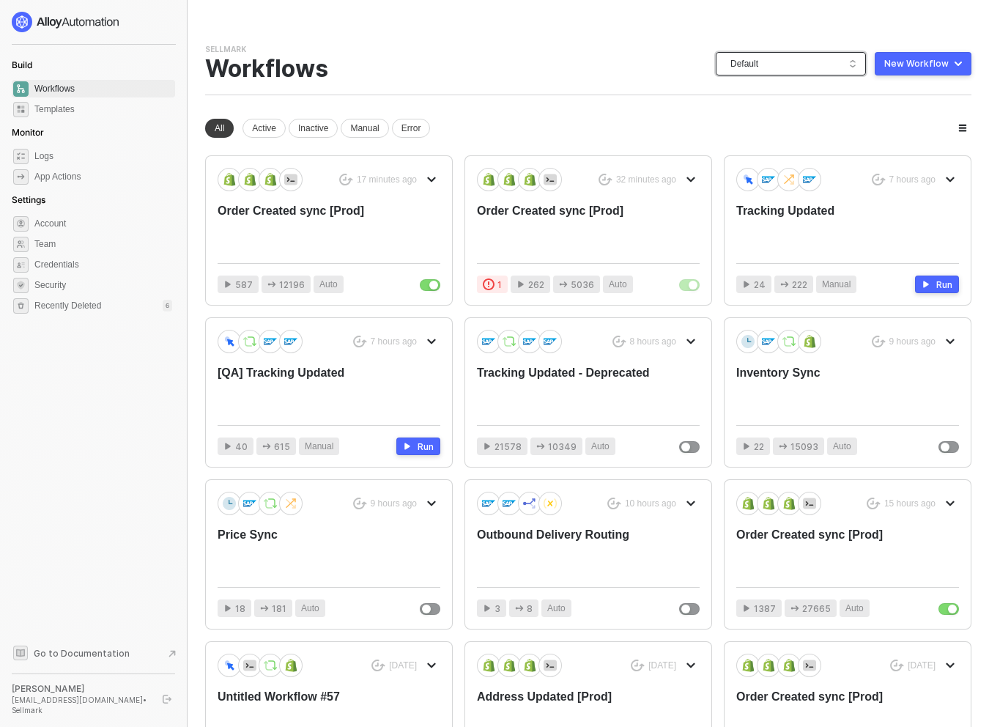
click at [793, 62] on span "Default" at bounding box center [793, 64] width 127 height 22
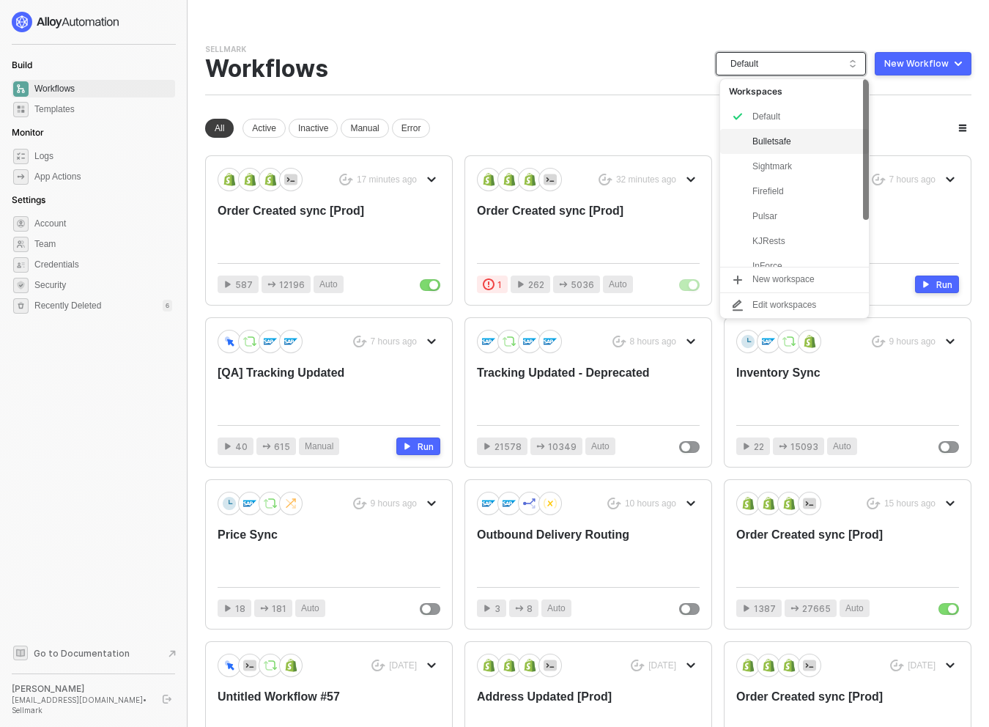
click at [792, 139] on div "Bulletsafe" at bounding box center [806, 142] width 108 height 18
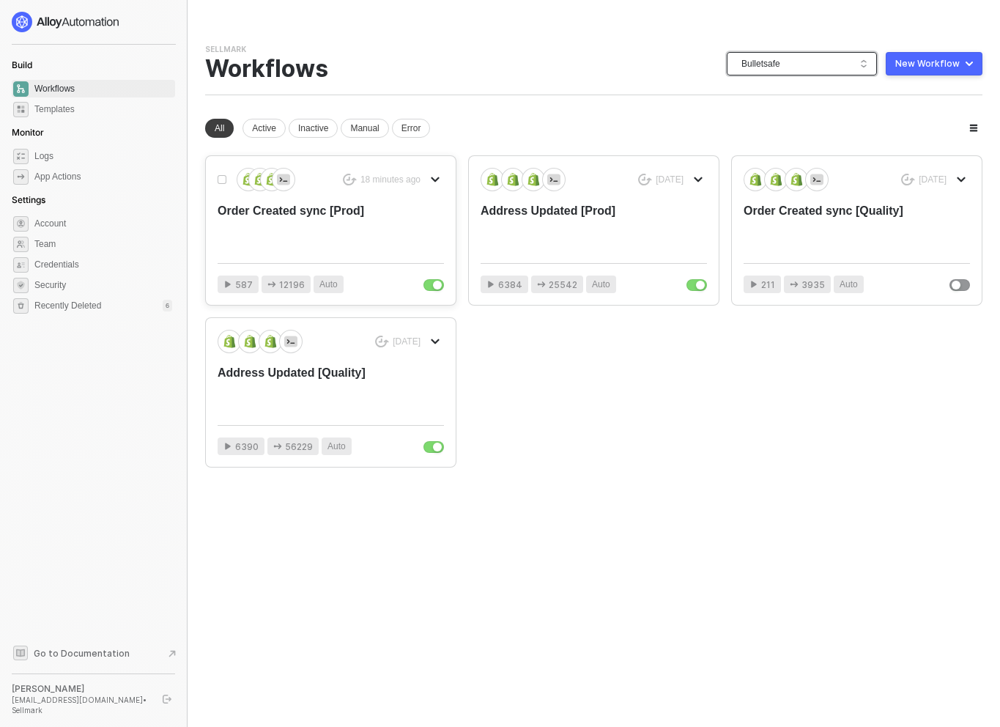
click at [362, 242] on div "Order Created sync [Prod]" at bounding box center [308, 227] width 181 height 48
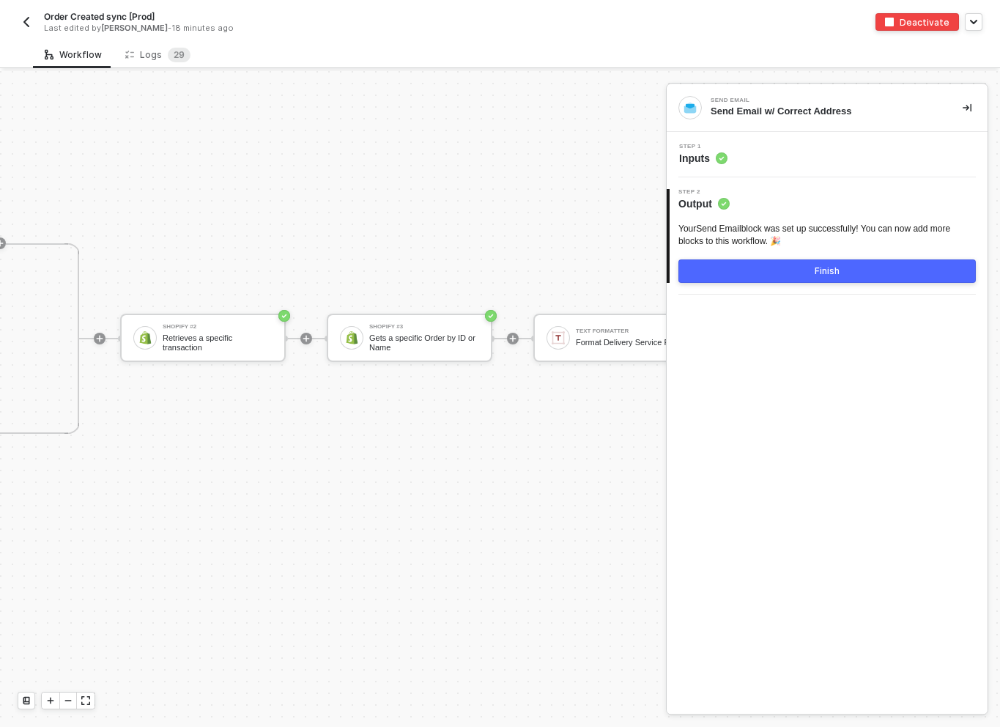
scroll to position [5955, 1378]
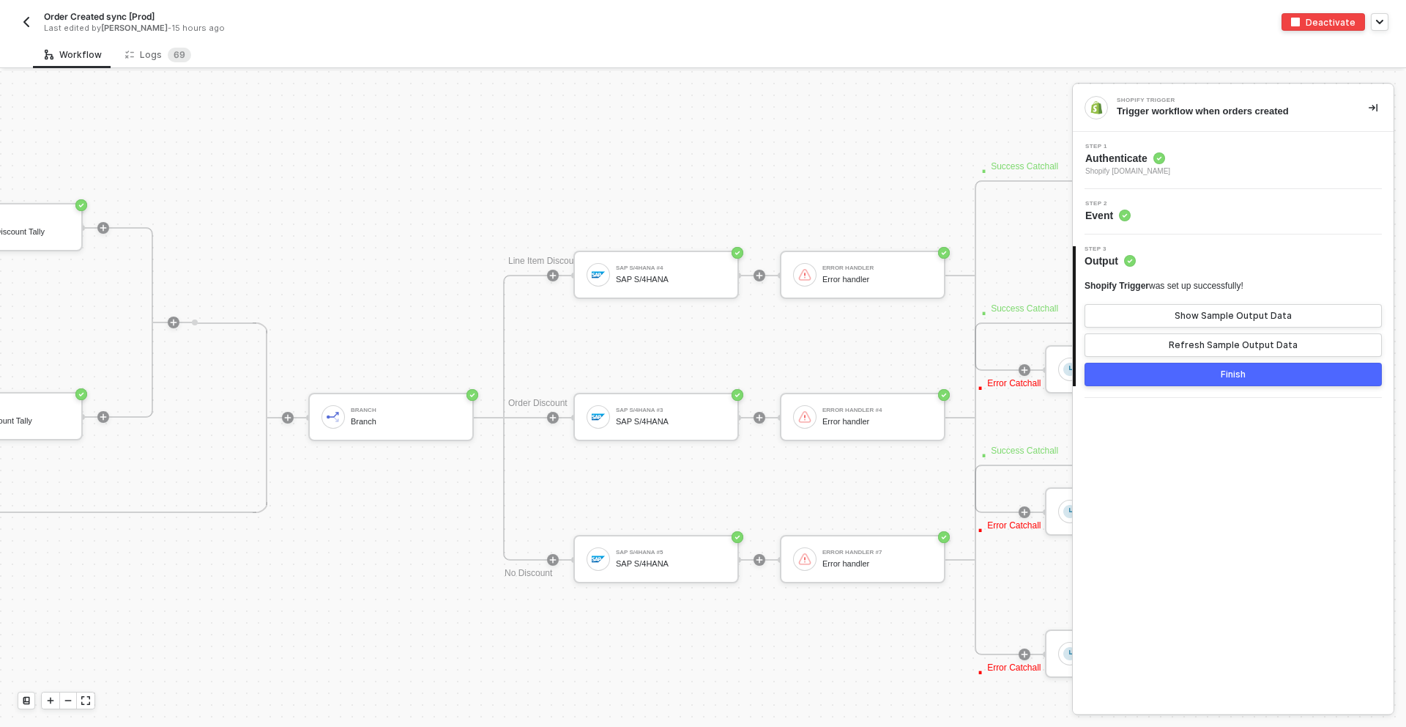
scroll to position [5876, 3190]
